Goal: Task Accomplishment & Management: Manage account settings

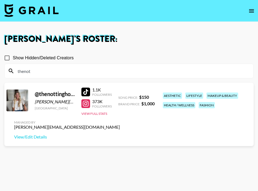
click at [76, 73] on input "thenot" at bounding box center [132, 70] width 236 height 9
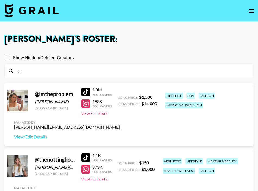
type input "t"
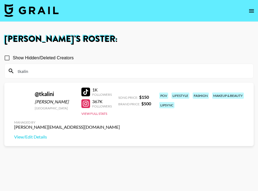
type input "tkalin"
drag, startPoint x: 34, startPoint y: 71, endPoint x: 0, endPoint y: 70, distance: 34.5
click at [0, 71] on div "[PERSON_NAME] 's Roster: Show Hidden/Deleted Creators tkalin @ tkalini [PERSON_…" at bounding box center [129, 115] width 258 height 160
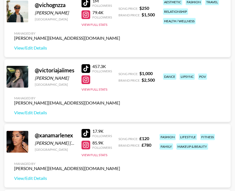
scroll to position [2631, 0]
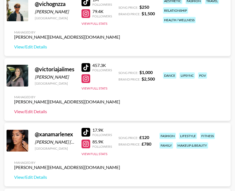
click at [25, 111] on link "View/Edit Details" at bounding box center [67, 111] width 106 height 5
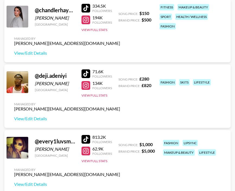
scroll to position [347, 0]
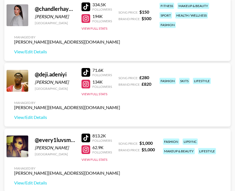
click at [87, 137] on div at bounding box center [85, 137] width 9 height 9
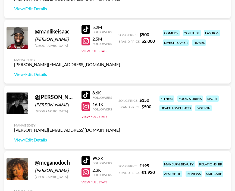
scroll to position [1306, 0]
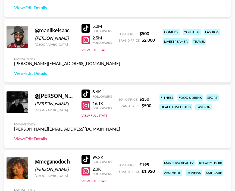
click at [38, 139] on link "View/Edit Details" at bounding box center [67, 138] width 106 height 5
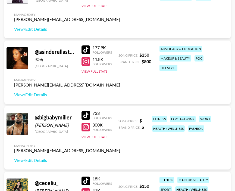
scroll to position [0, 0]
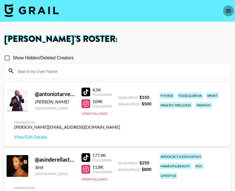
click at [227, 9] on icon "open drawer" at bounding box center [228, 10] width 5 height 3
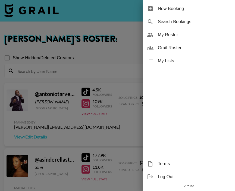
click at [175, 34] on span "My Roster" at bounding box center [194, 34] width 73 height 7
click at [109, 52] on div at bounding box center [117, 95] width 235 height 191
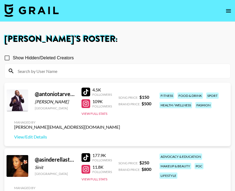
click at [227, 11] on icon "open drawer" at bounding box center [228, 11] width 7 height 7
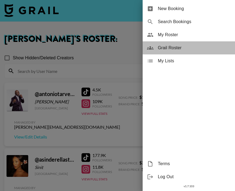
click at [180, 50] on span "Grail Roster" at bounding box center [194, 48] width 73 height 7
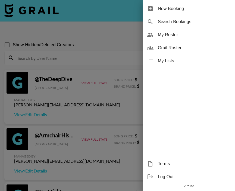
click at [88, 58] on div at bounding box center [117, 95] width 235 height 191
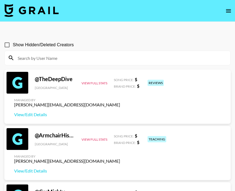
click at [90, 54] on input at bounding box center [120, 57] width 212 height 9
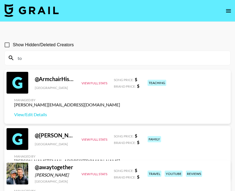
type input "t"
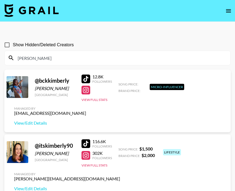
click at [134, 53] on div "kimberly" at bounding box center [118, 58] width 226 height 14
click at [134, 59] on input "kimberly" at bounding box center [120, 57] width 212 height 9
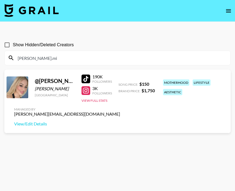
click at [146, 37] on section "Show Hidden/Deleted Creators kimberly.mi" at bounding box center [117, 50] width 226 height 30
click at [88, 93] on div at bounding box center [85, 90] width 9 height 9
click at [39, 123] on link "View/Edit Details" at bounding box center [67, 123] width 106 height 5
drag, startPoint x: 51, startPoint y: 59, endPoint x: 0, endPoint y: 59, distance: 51.3
click at [0, 59] on div "Show Hidden/Deleted Creators kimberly.mi @ kimberly.michellee Kimberly Mera Uni…" at bounding box center [117, 108] width 235 height 147
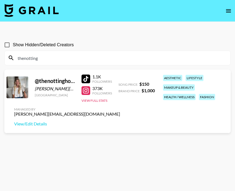
type input "thenotting"
click at [35, 128] on div "Managed By ella.makin@grail-talent.com View/Edit Details" at bounding box center [67, 117] width 115 height 28
click at [40, 124] on link "View/Edit Details" at bounding box center [67, 123] width 106 height 5
drag, startPoint x: 39, startPoint y: 62, endPoint x: 9, endPoint y: 60, distance: 29.9
click at [9, 60] on div "thenotting" at bounding box center [118, 58] width 226 height 14
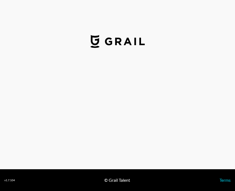
select select "USD"
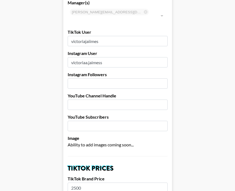
scroll to position [18, 0]
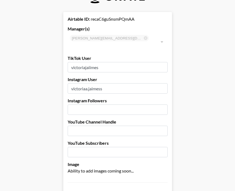
click at [84, 105] on input "number" at bounding box center [118, 109] width 100 height 10
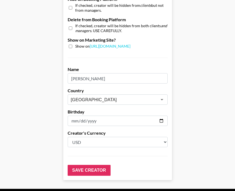
scroll to position [546, 0]
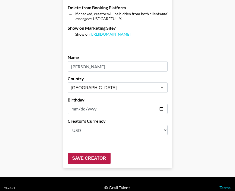
type input "73900"
click at [104, 153] on input "Save Creator" at bounding box center [89, 158] width 43 height 11
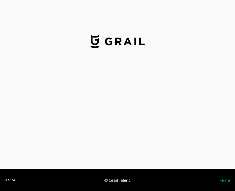
select select "USD"
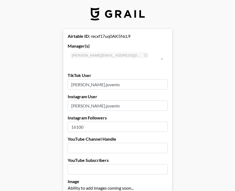
scroll to position [3, 0]
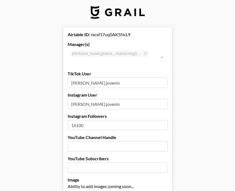
drag, startPoint x: 112, startPoint y: 120, endPoint x: 52, endPoint y: 119, distance: 60.3
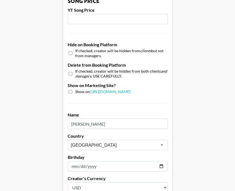
scroll to position [546, 0]
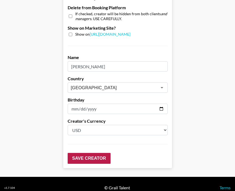
type input "15700"
click at [76, 153] on input "Save Creator" at bounding box center [89, 158] width 43 height 11
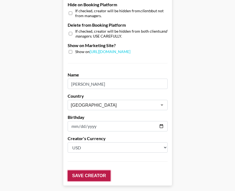
scroll to position [563, 0]
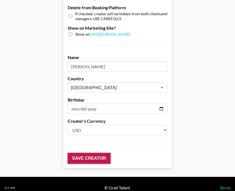
click at [76, 153] on input "Save Creator" at bounding box center [89, 158] width 43 height 11
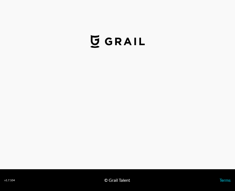
select select "USD"
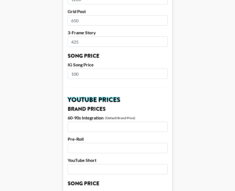
scroll to position [252, 0]
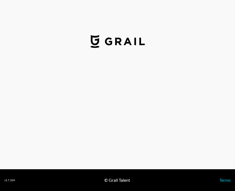
select select "USD"
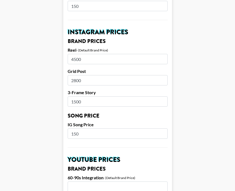
scroll to position [198, 0]
